Goal: Find specific page/section: Find specific page/section

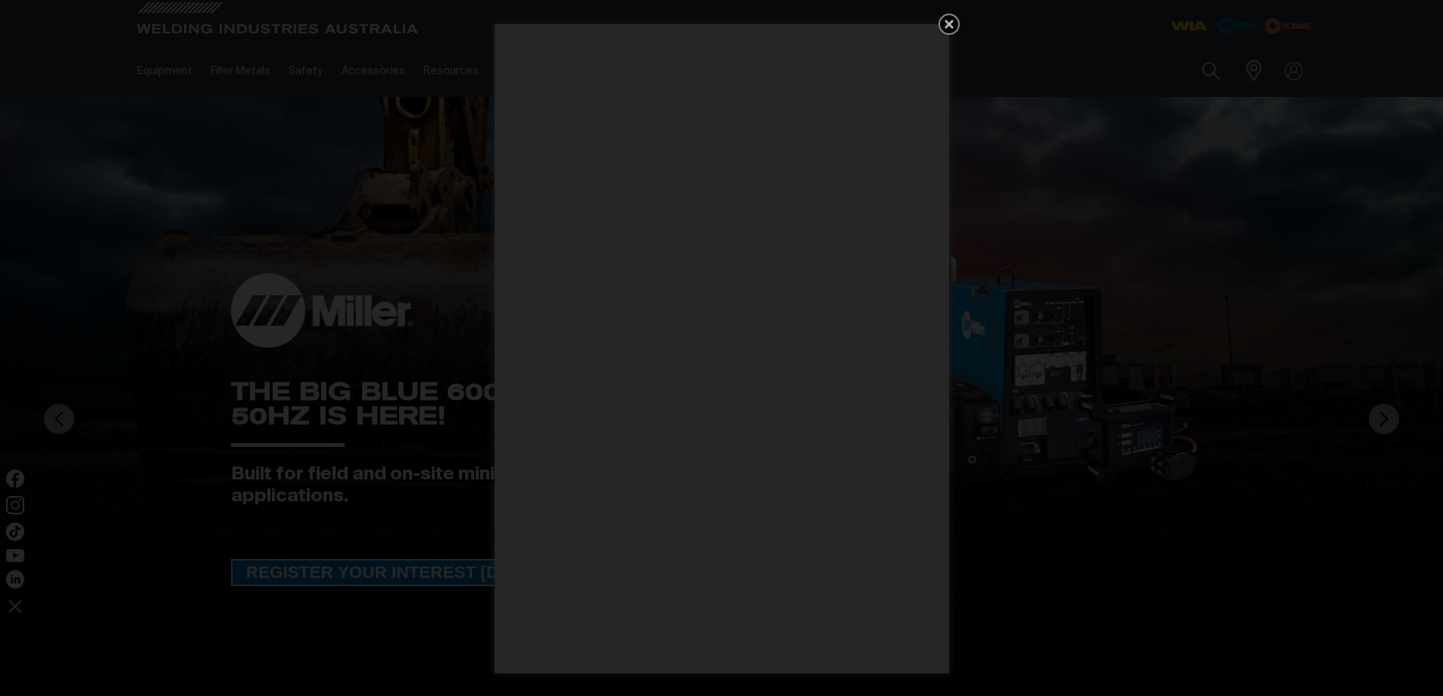
click at [947, 24] on icon "Get 5 WIA Welding Guides Free!" at bounding box center [949, 24] width 9 height 9
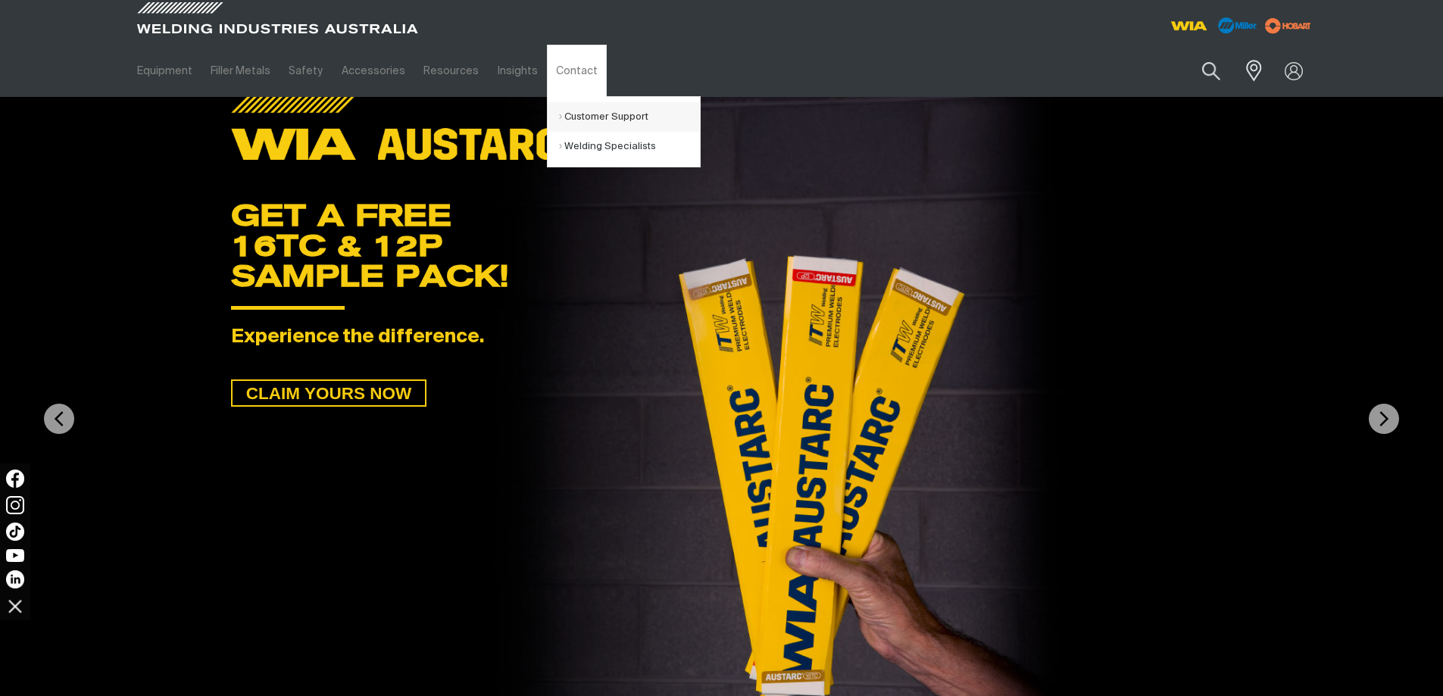
click at [601, 116] on link "Customer Support" at bounding box center [629, 117] width 141 height 30
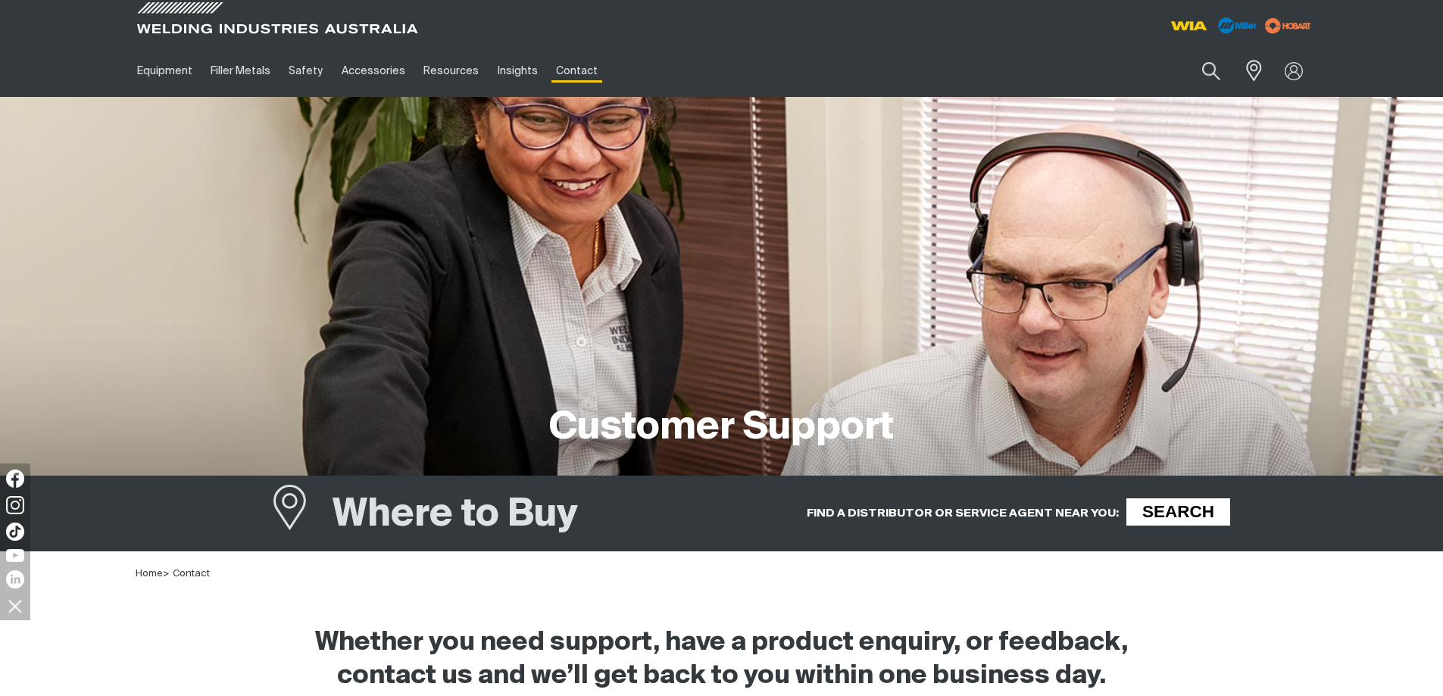
click at [1151, 508] on span "SEARCH" at bounding box center [1178, 511] width 99 height 27
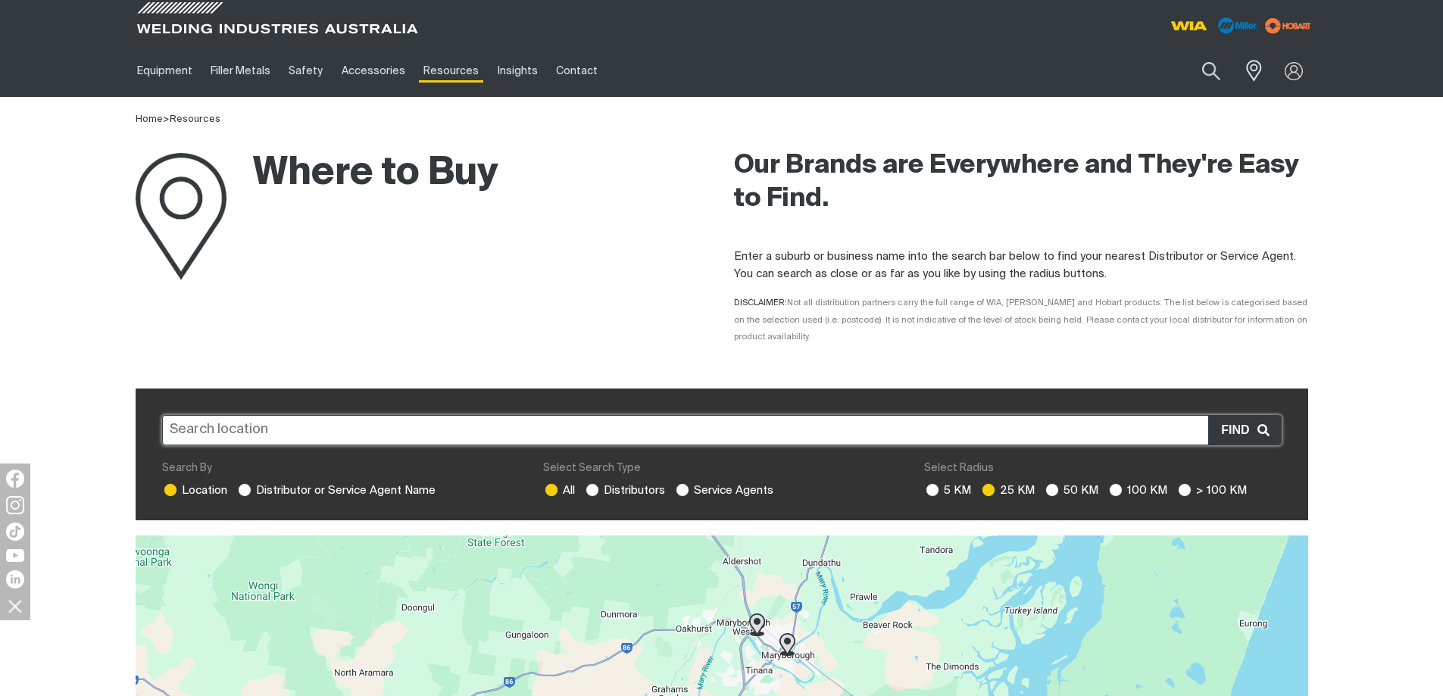
click at [245, 415] on input "text" at bounding box center [722, 430] width 1120 height 30
click at [651, 268] on div "Where to Buy" at bounding box center [423, 242] width 574 height 229
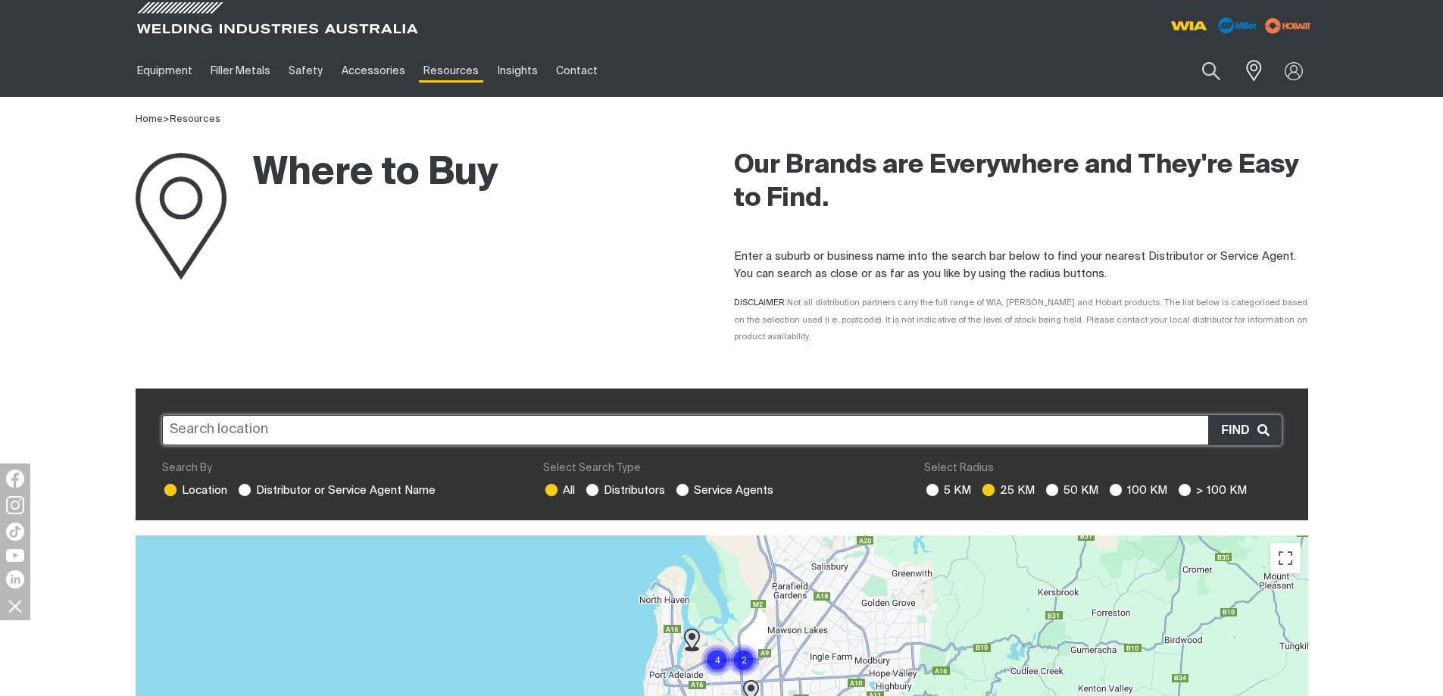
click at [253, 415] on input "text" at bounding box center [722, 430] width 1120 height 30
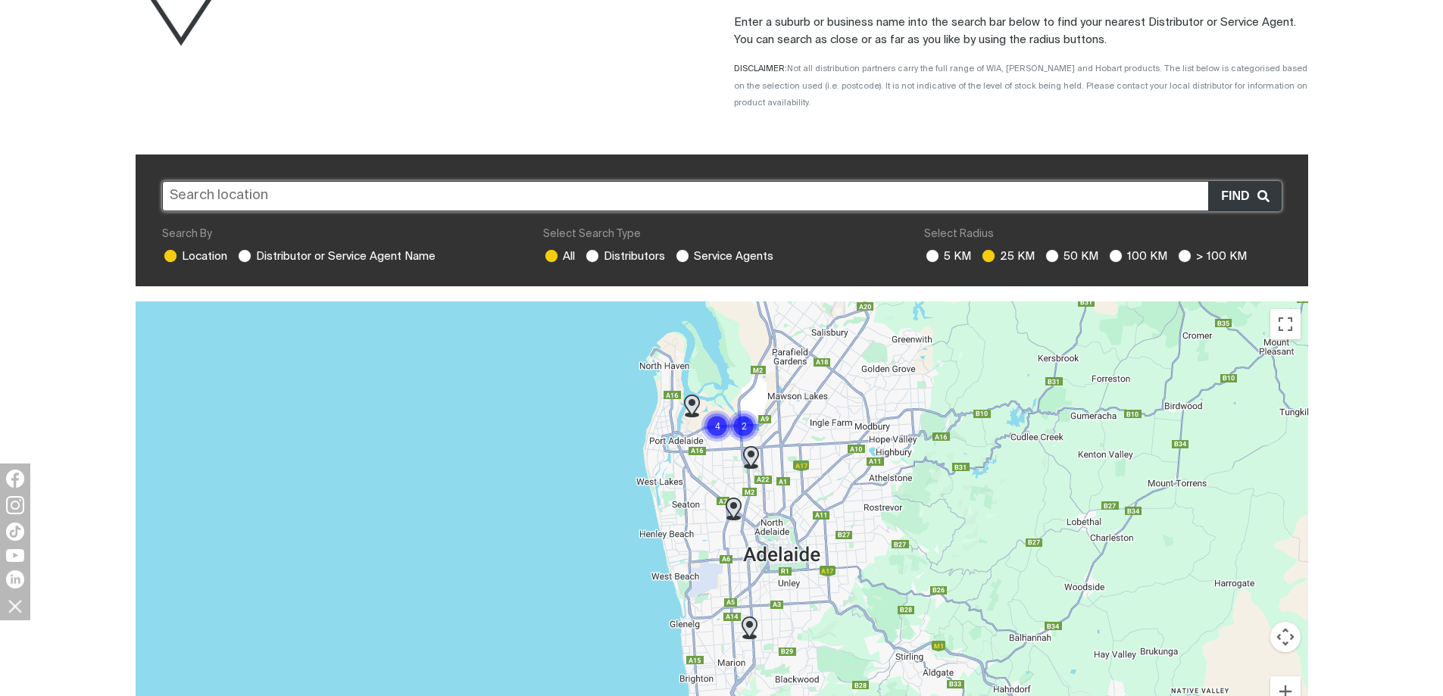
scroll to position [303, 0]
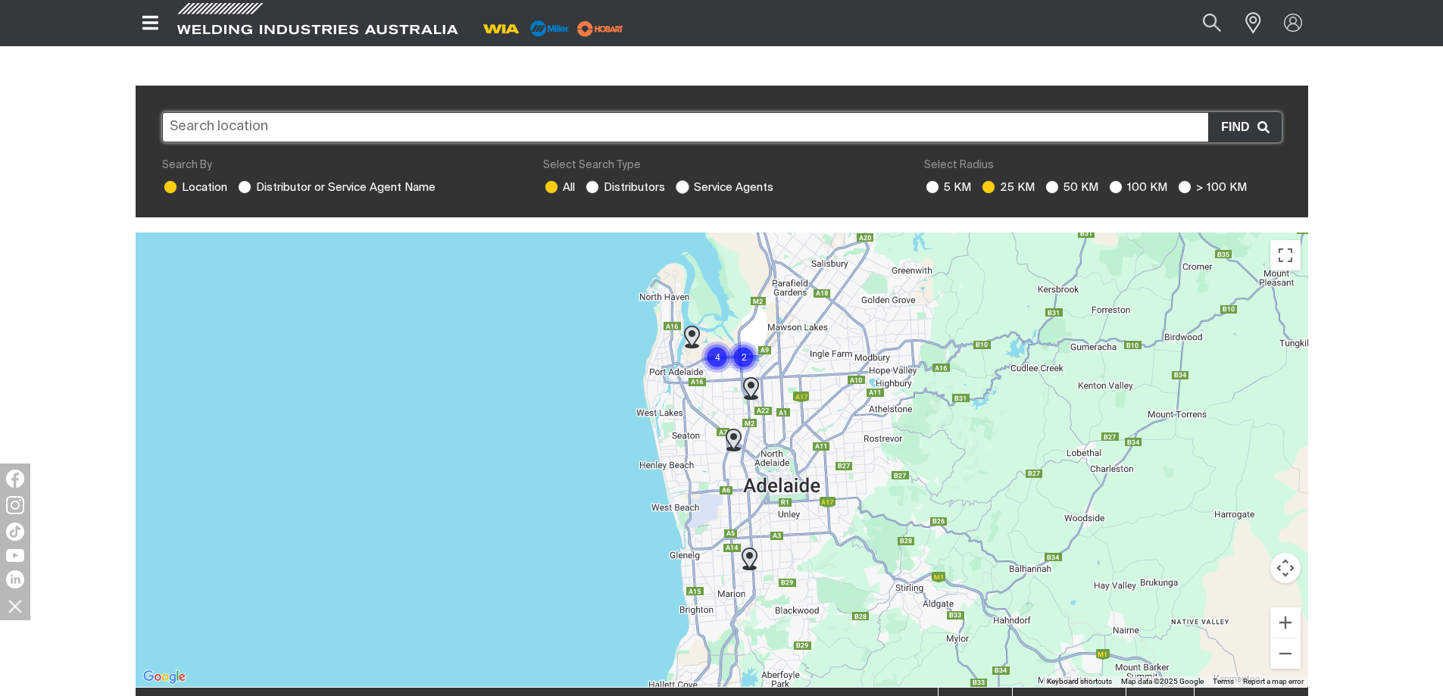
click at [678, 180] on ins at bounding box center [683, 187] width 14 height 14
click at [678, 180] on input "Service Agents" at bounding box center [681, 185] width 10 height 10
radio input "true"
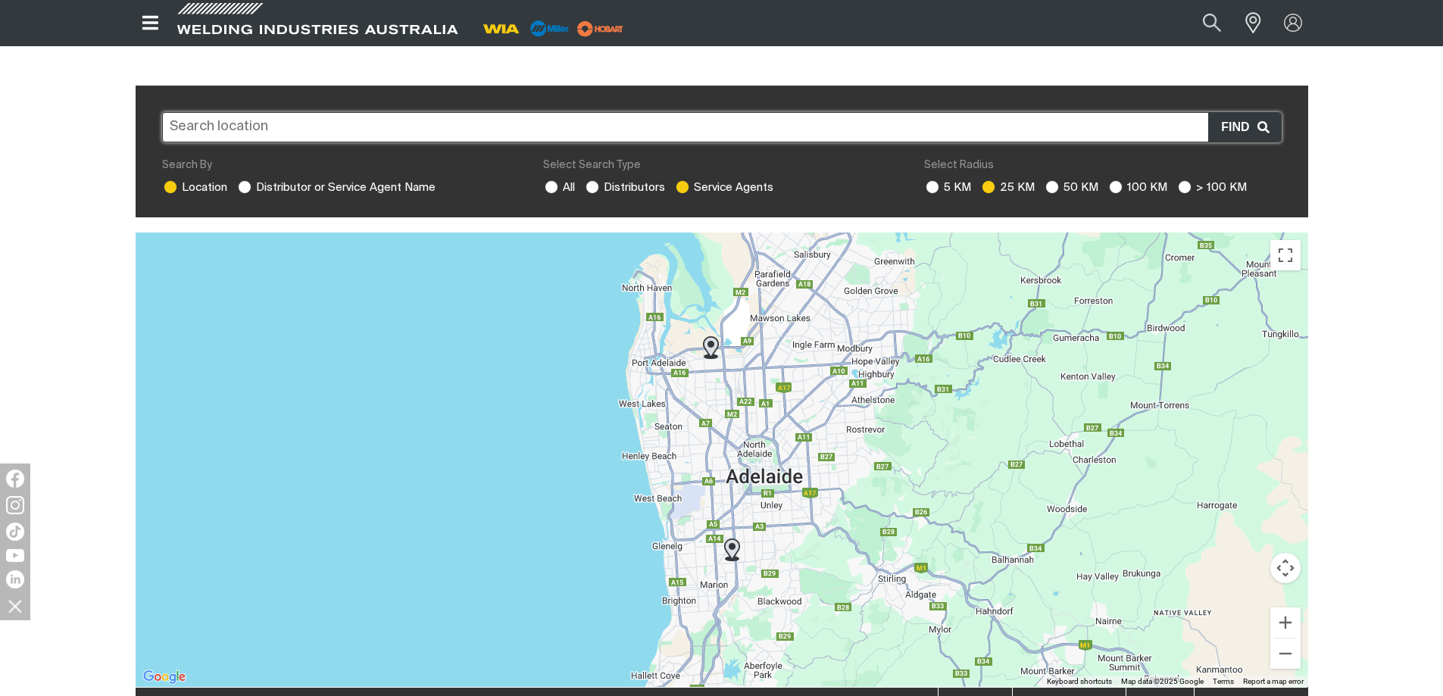
click at [711, 336] on img at bounding box center [711, 347] width 16 height 23
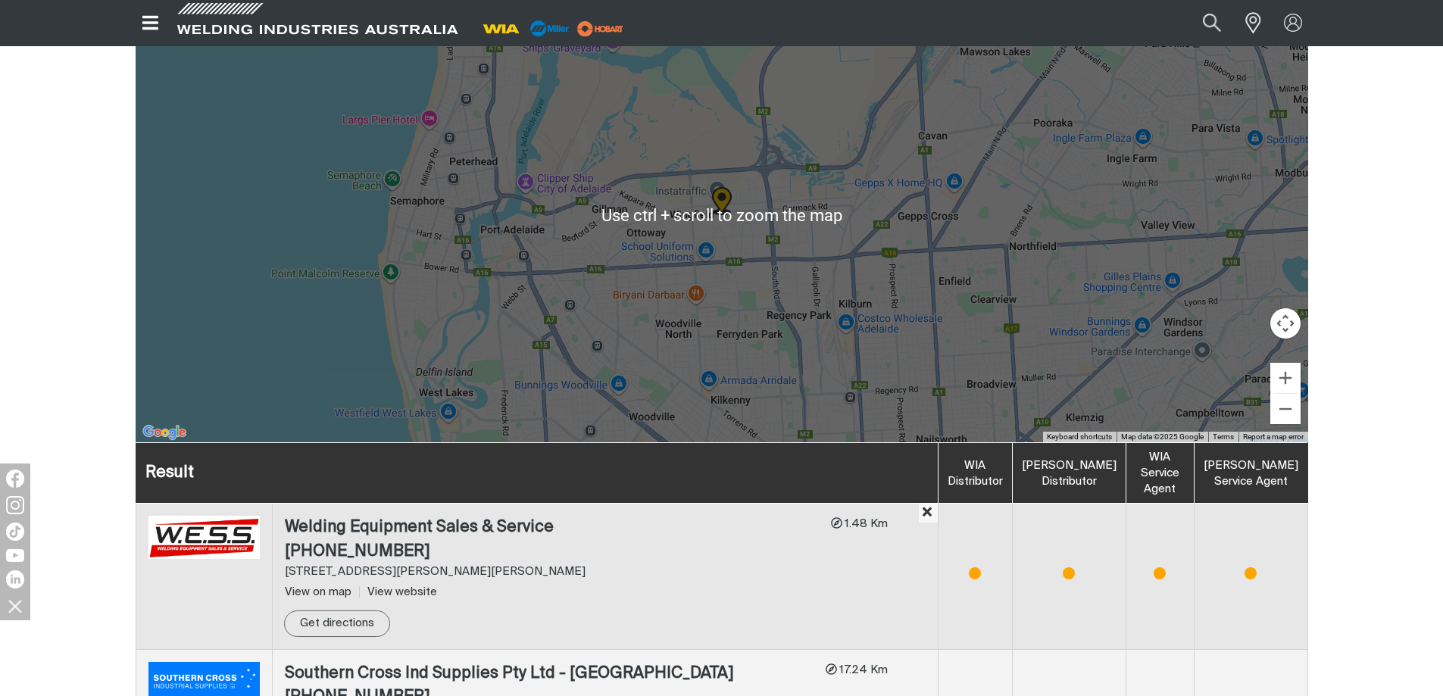
scroll to position [787, 0]
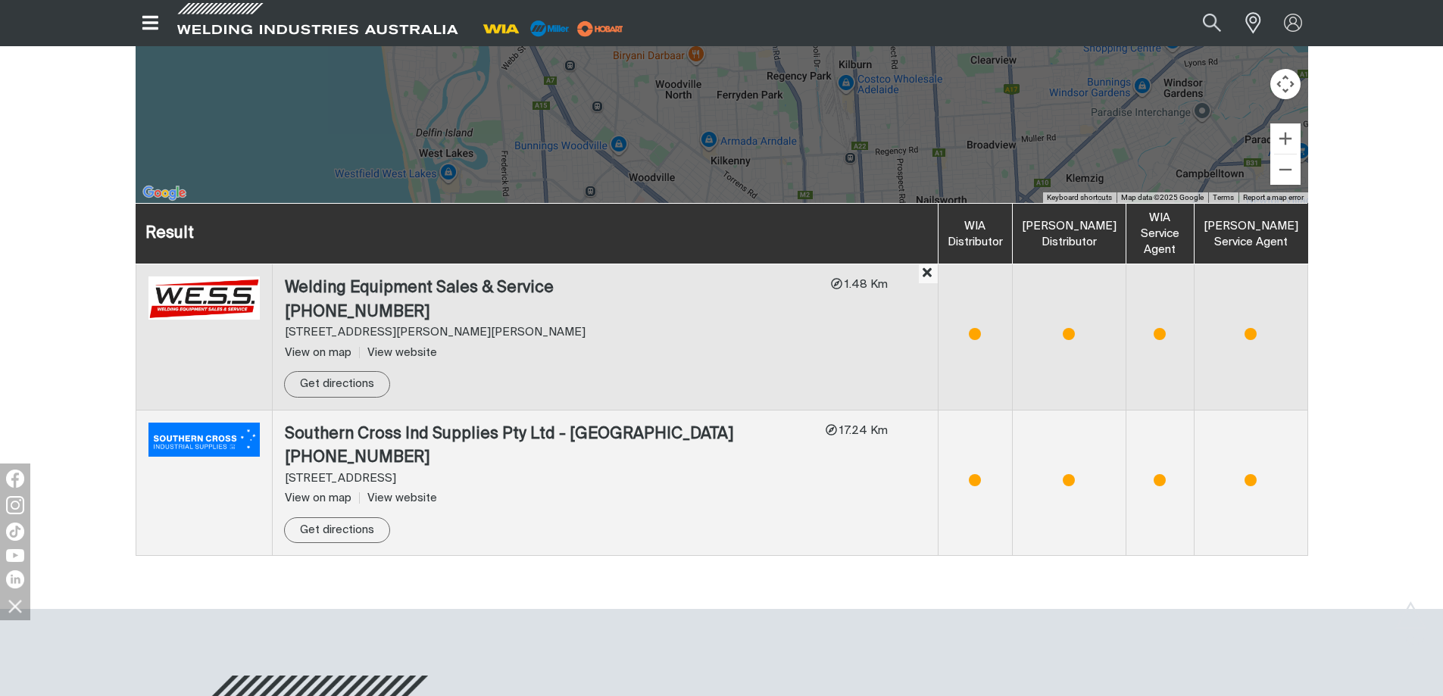
click at [814, 490] on div "View on map View website Show more details" at bounding box center [549, 498] width 529 height 17
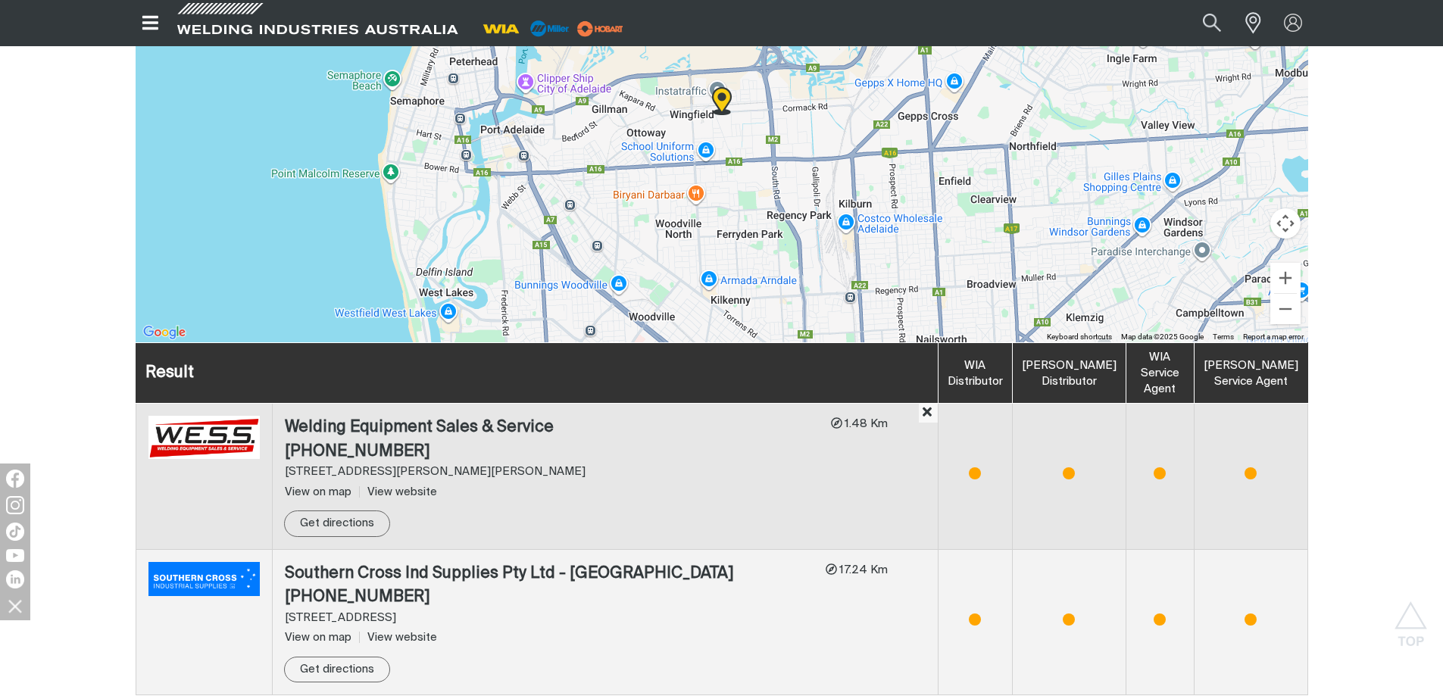
scroll to position [560, 0]
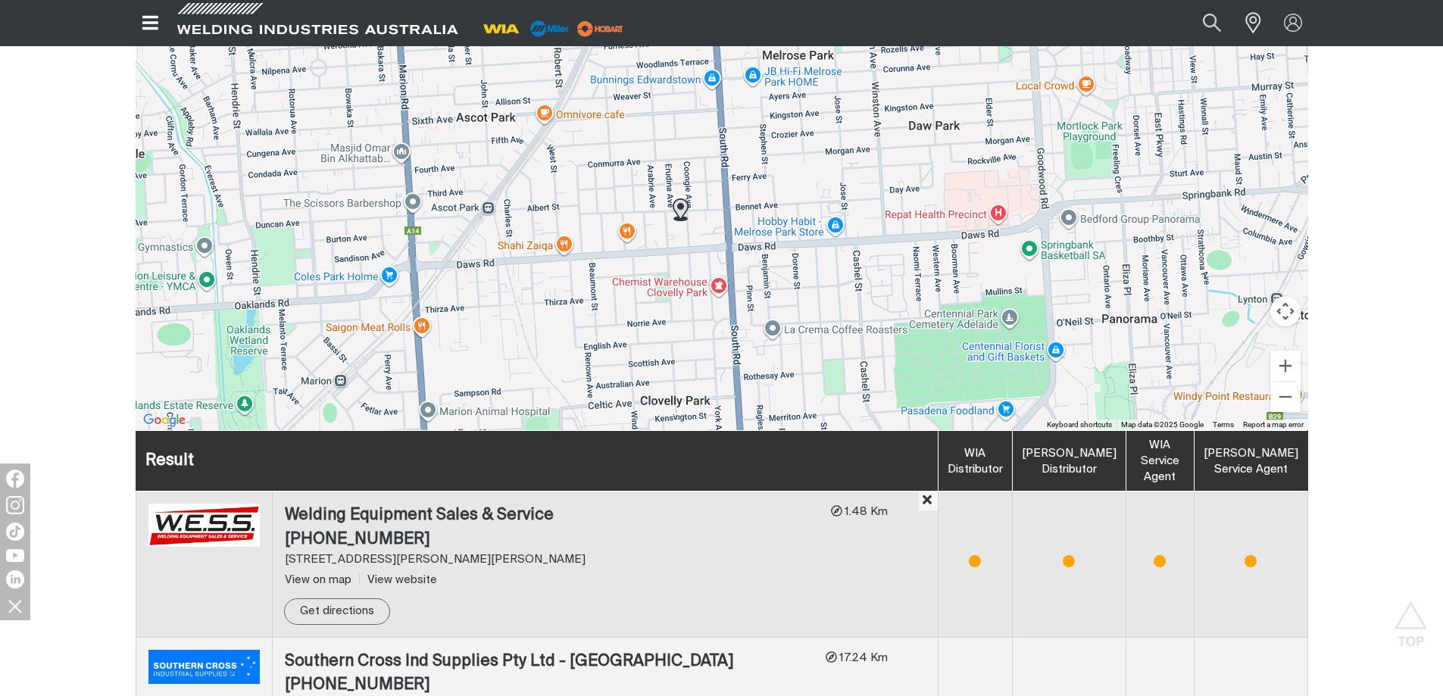
drag, startPoint x: 648, startPoint y: 339, endPoint x: 773, endPoint y: 261, distance: 147.6
click at [773, 261] on div "To navigate, press the arrow keys." at bounding box center [722, 203] width 1173 height 455
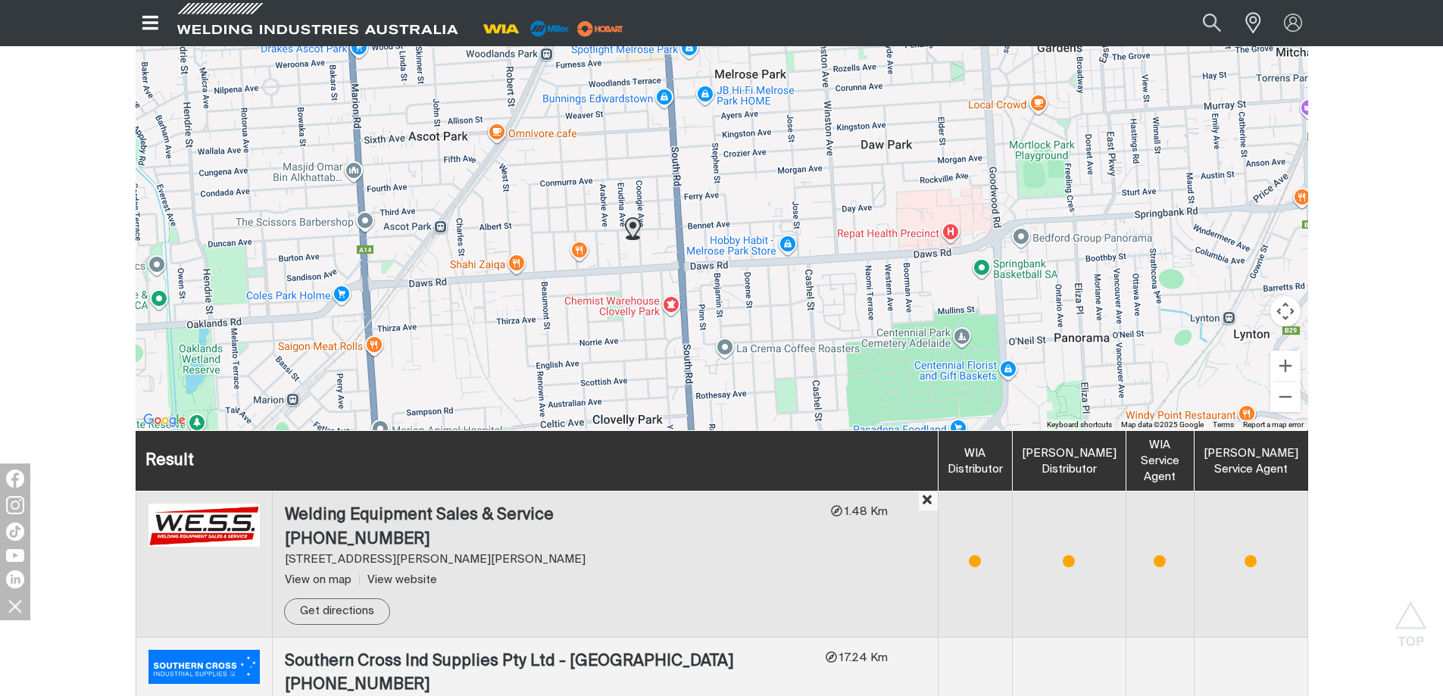
drag, startPoint x: 839, startPoint y: 159, endPoint x: 779, endPoint y: 184, distance: 65.6
click at [779, 184] on div "To navigate, press the arrow keys." at bounding box center [722, 203] width 1173 height 455
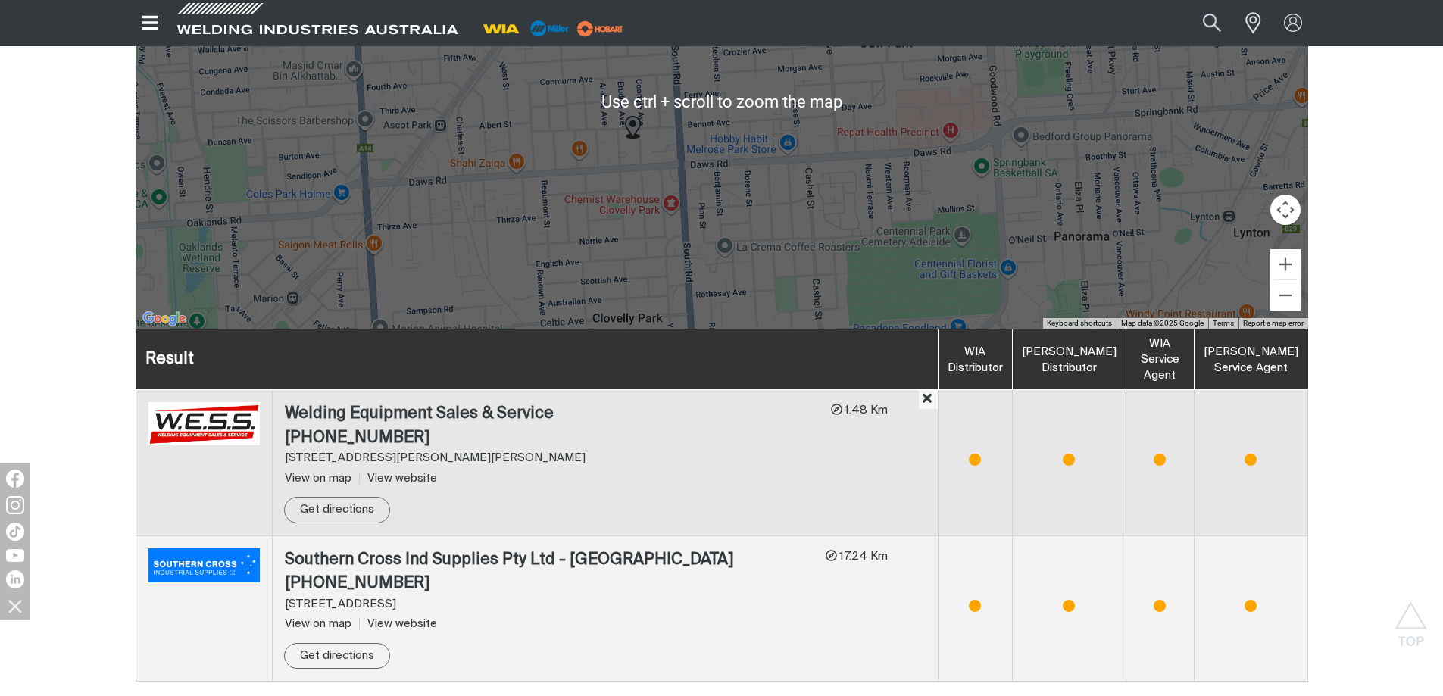
scroll to position [939, 0]
